Goal: Transaction & Acquisition: Download file/media

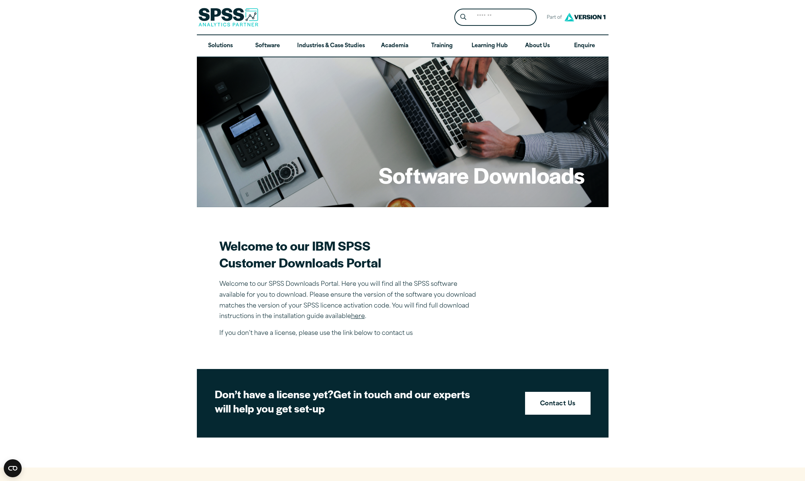
click at [359, 317] on link "here" at bounding box center [358, 316] width 14 height 6
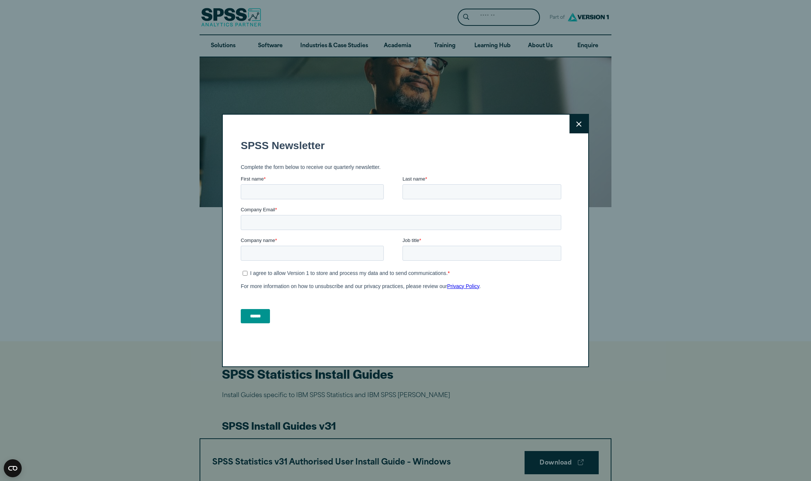
click at [577, 130] on button "Close" at bounding box center [578, 124] width 19 height 19
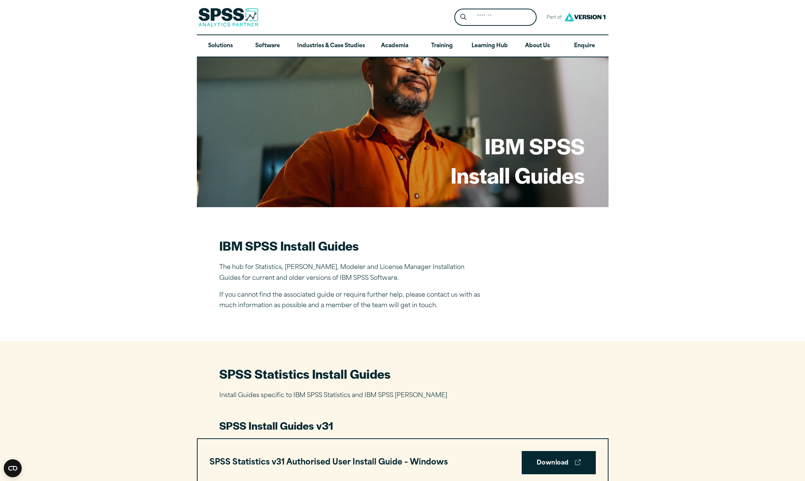
drag, startPoint x: 522, startPoint y: 351, endPoint x: 519, endPoint y: 353, distance: 4.0
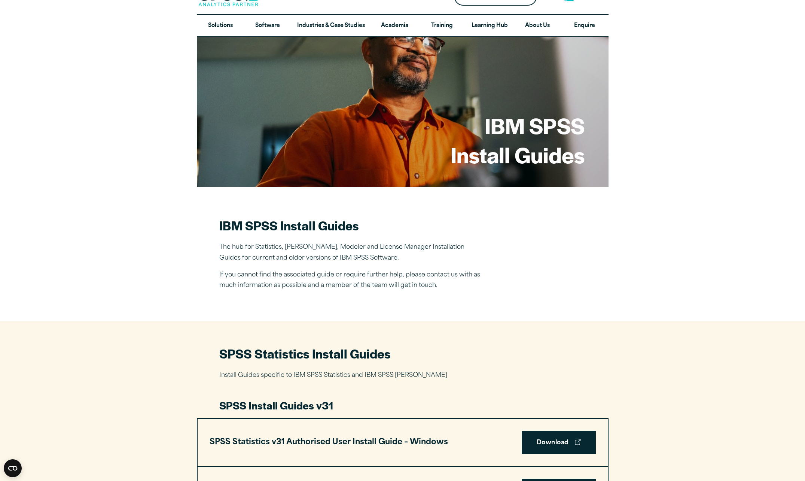
scroll to position [38, 0]
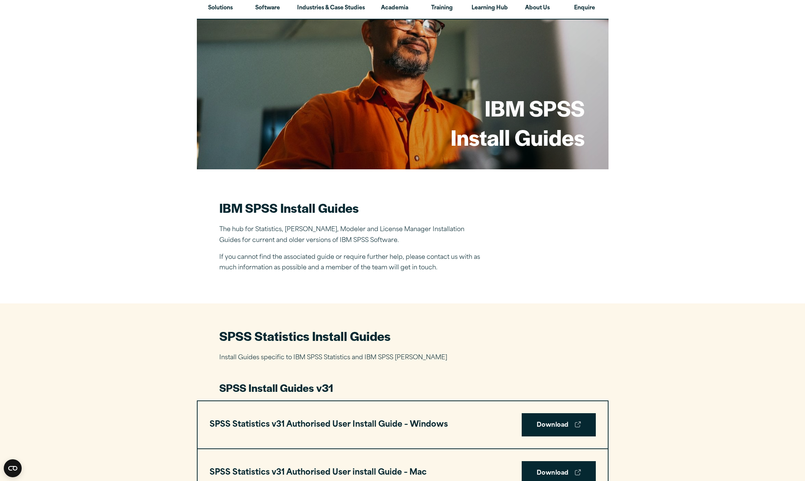
drag, startPoint x: 556, startPoint y: 401, endPoint x: 548, endPoint y: 393, distance: 10.9
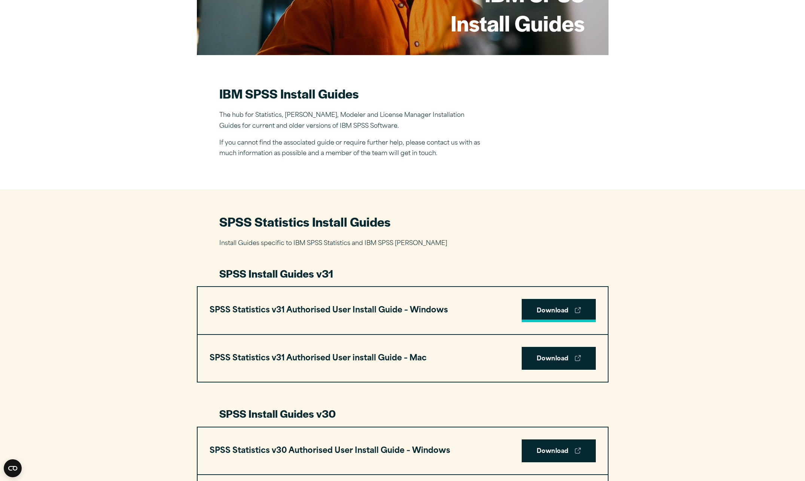
scroll to position [187, 0]
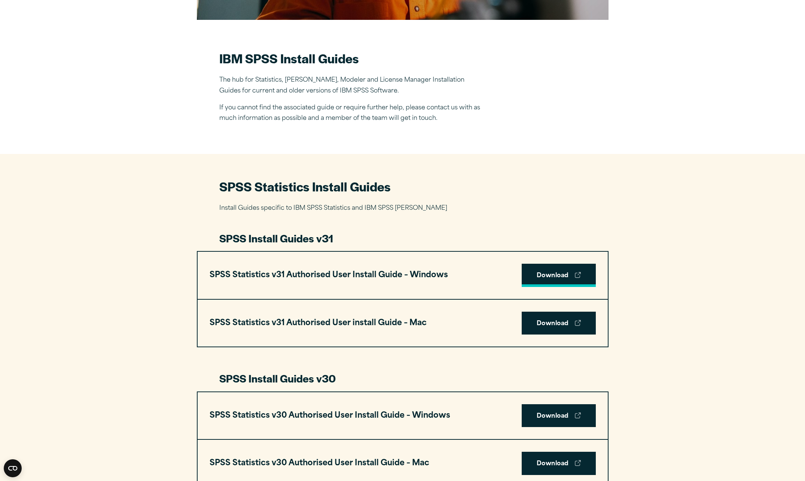
click at [550, 276] on link "Download" at bounding box center [559, 275] width 74 height 23
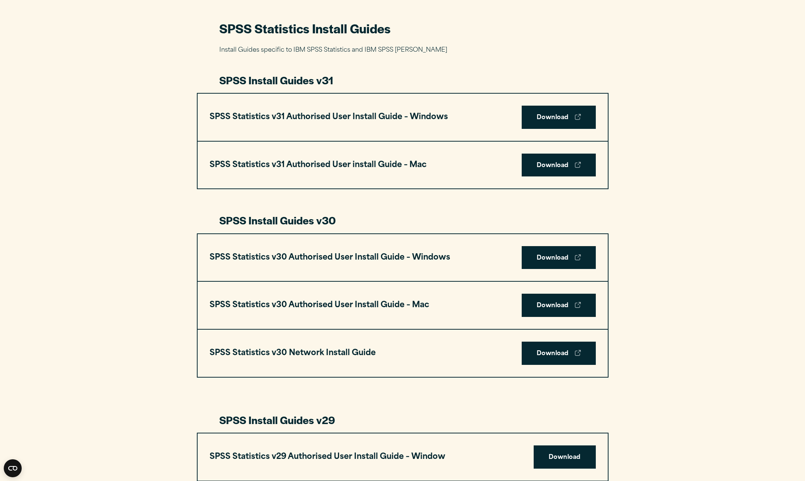
scroll to position [372, 0]
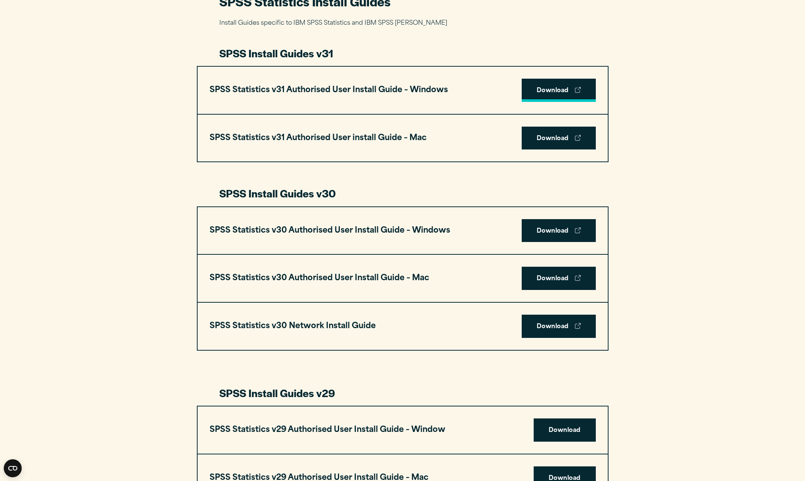
click at [541, 95] on link "Download" at bounding box center [559, 90] width 74 height 23
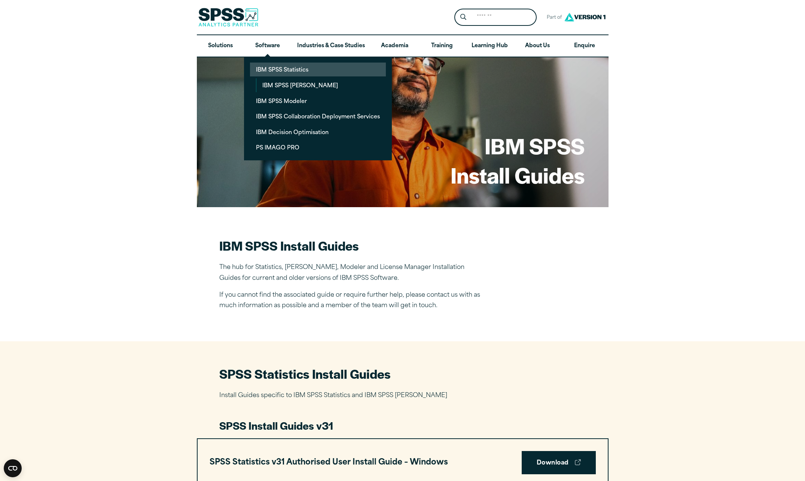
click at [279, 66] on link "IBM SPSS Statistics" at bounding box center [318, 70] width 136 height 14
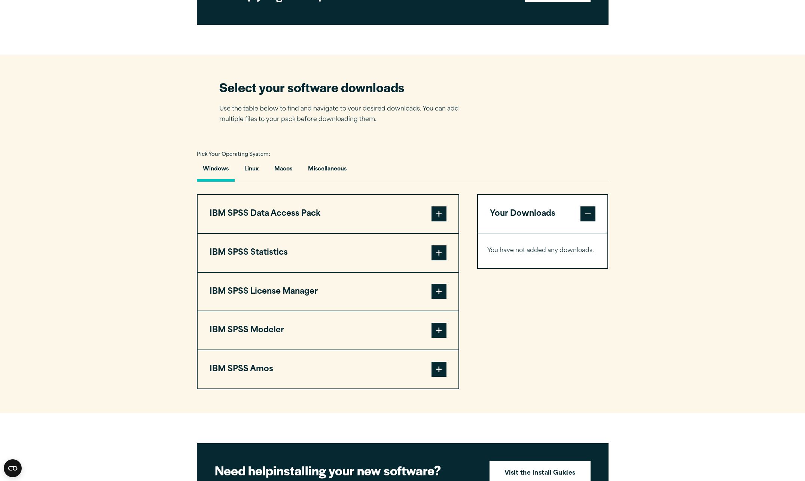
scroll to position [425, 0]
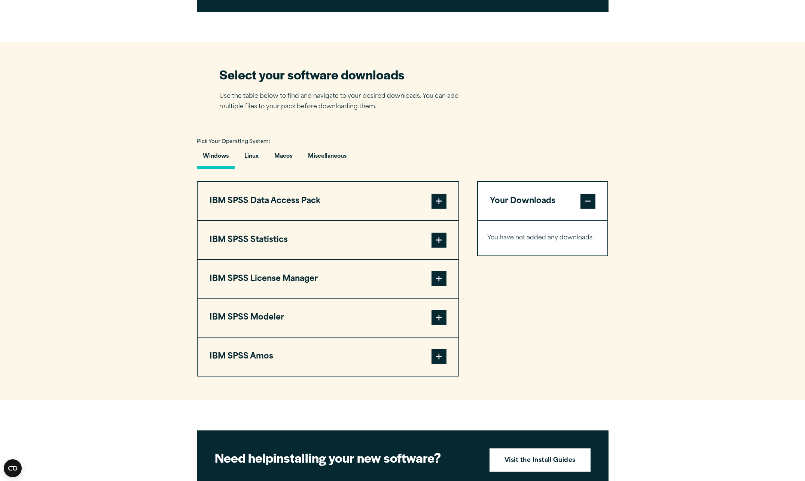
click at [435, 243] on span at bounding box center [439, 240] width 15 height 15
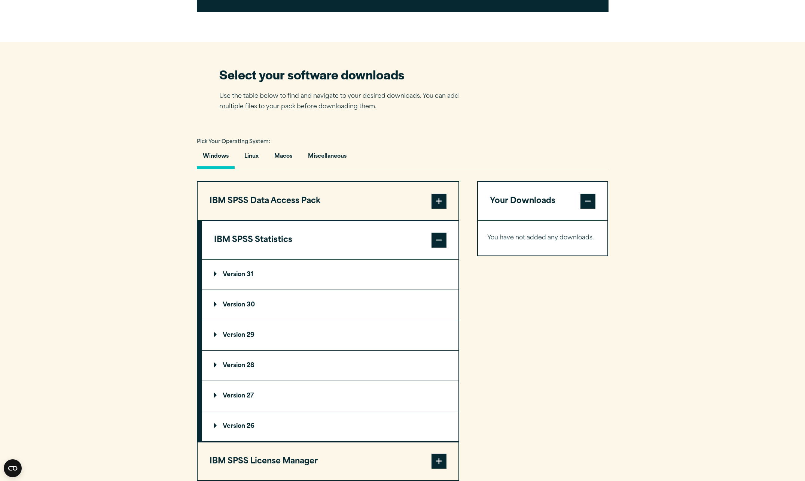
click at [241, 274] on p "Version 31" at bounding box center [233, 274] width 39 height 6
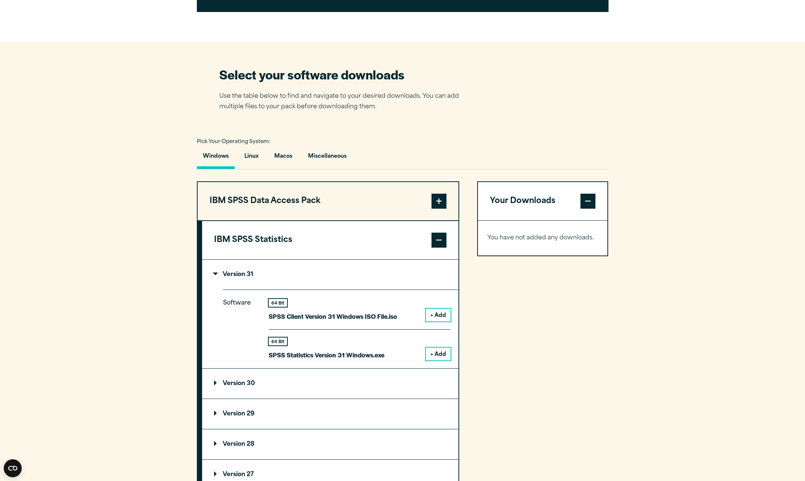
click at [436, 353] on button "+ Add" at bounding box center [438, 353] width 25 height 13
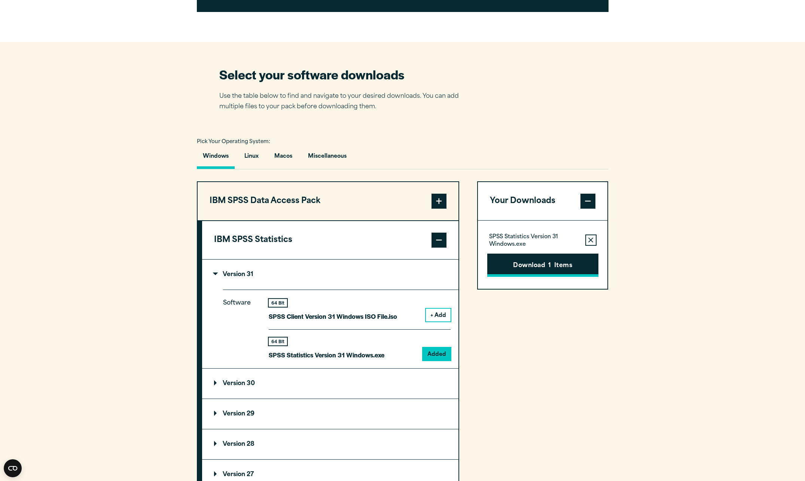
click at [528, 265] on button "Download 1 Items" at bounding box center [542, 264] width 111 height 23
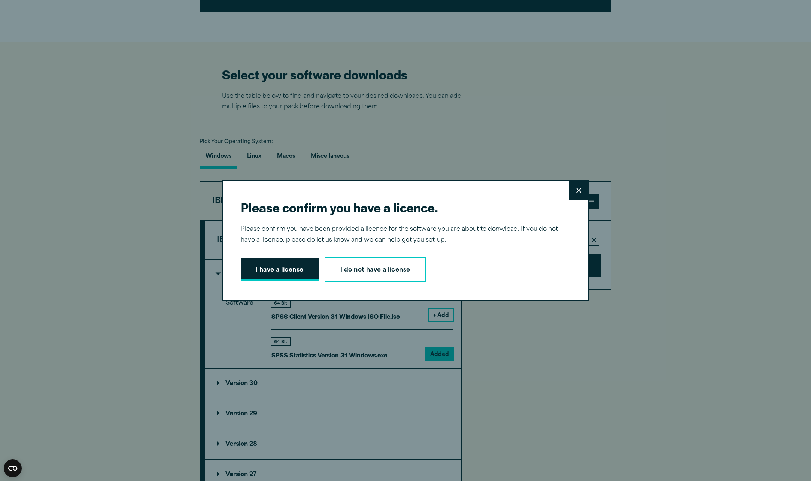
click at [273, 274] on button "I have a license" at bounding box center [280, 269] width 78 height 23
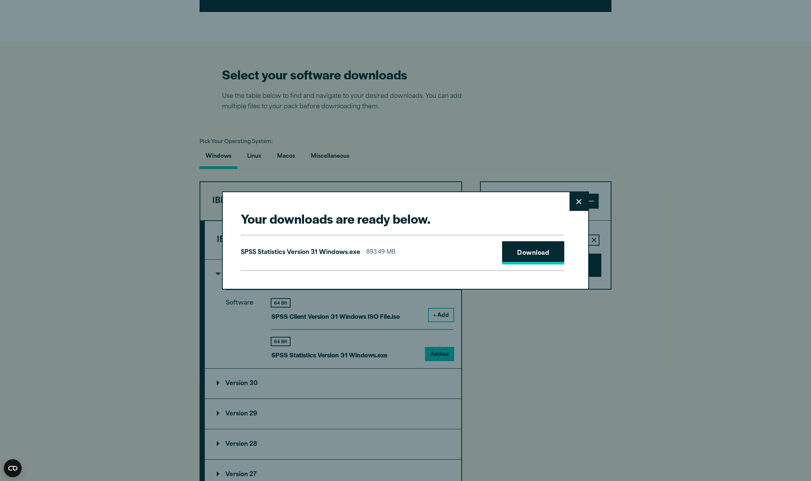
click at [518, 256] on link "Download" at bounding box center [533, 252] width 62 height 23
click at [513, 255] on link "Download" at bounding box center [533, 252] width 62 height 23
click at [519, 249] on link "Download" at bounding box center [533, 252] width 62 height 23
click at [519, 252] on link "Download" at bounding box center [533, 252] width 62 height 23
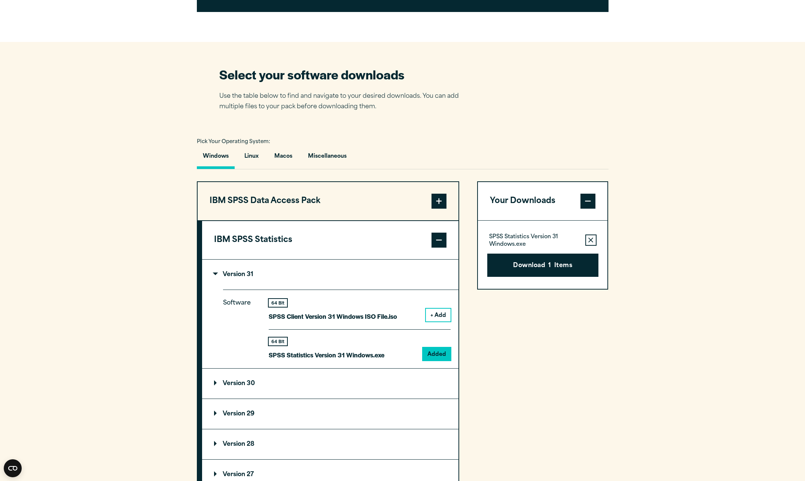
click at [522, 341] on div "Your downloads are ready below. Close SPSS Statistics Version 31 Windows.exe 89…" at bounding box center [402, 240] width 805 height 481
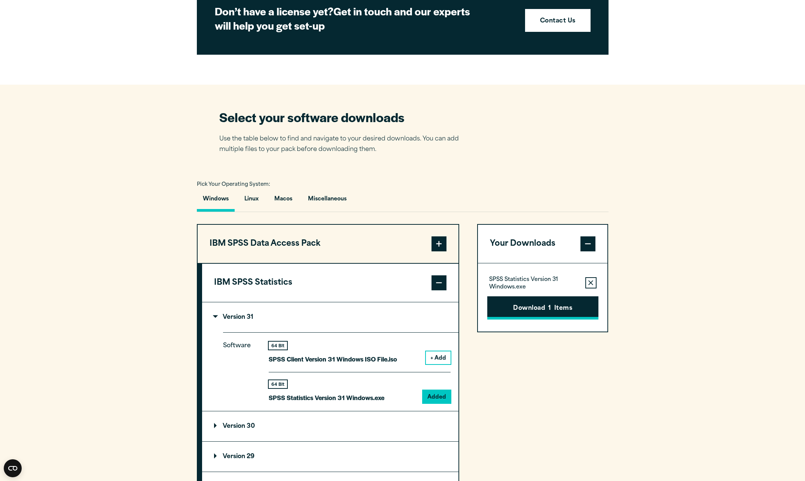
scroll to position [384, 0]
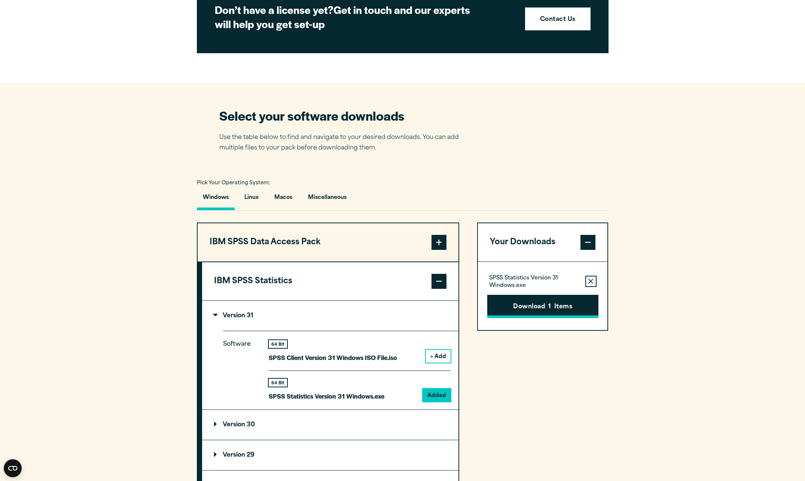
click at [529, 309] on button "Download 1 Items" at bounding box center [542, 306] width 111 height 23
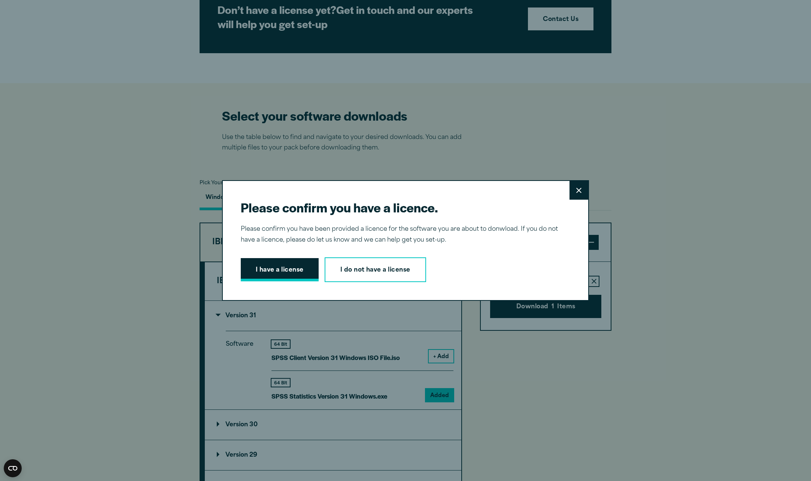
click at [295, 269] on button "I have a license" at bounding box center [280, 269] width 78 height 23
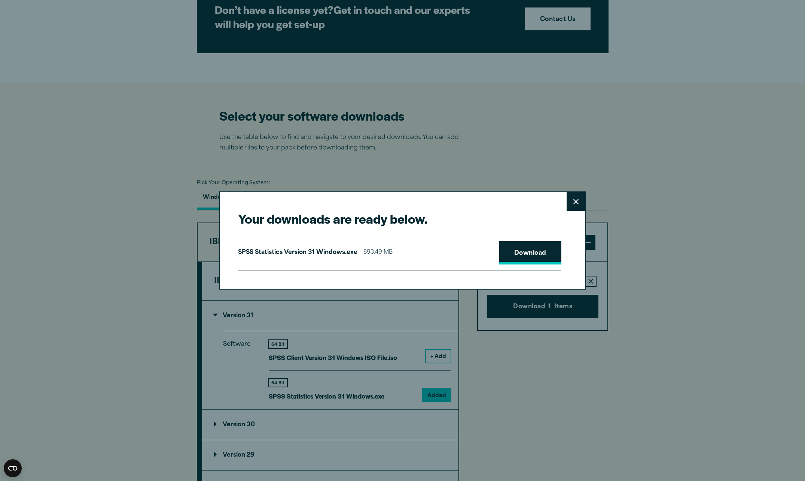
click at [544, 255] on link "Download" at bounding box center [530, 252] width 62 height 23
click at [576, 195] on button "Close" at bounding box center [576, 201] width 19 height 19
